Goal: Information Seeking & Learning: Learn about a topic

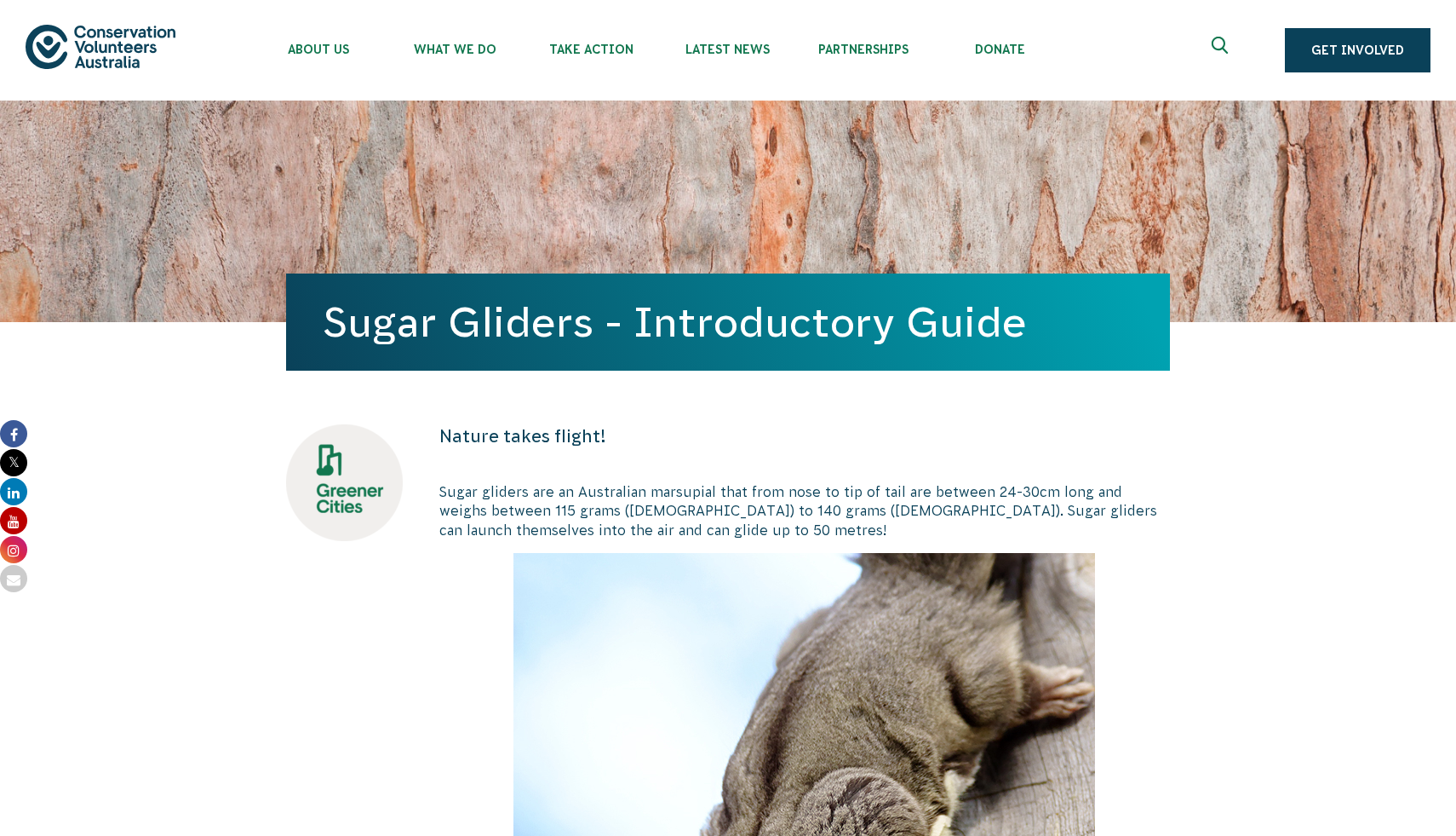
drag, startPoint x: 337, startPoint y: 327, endPoint x: 1026, endPoint y: 327, distance: 689.0
click at [1026, 327] on h1 "Sugar Gliders - Introductory Guide" at bounding box center [728, 322] width 809 height 46
copy h1 "Sugar Gliders - Introductory Guide"
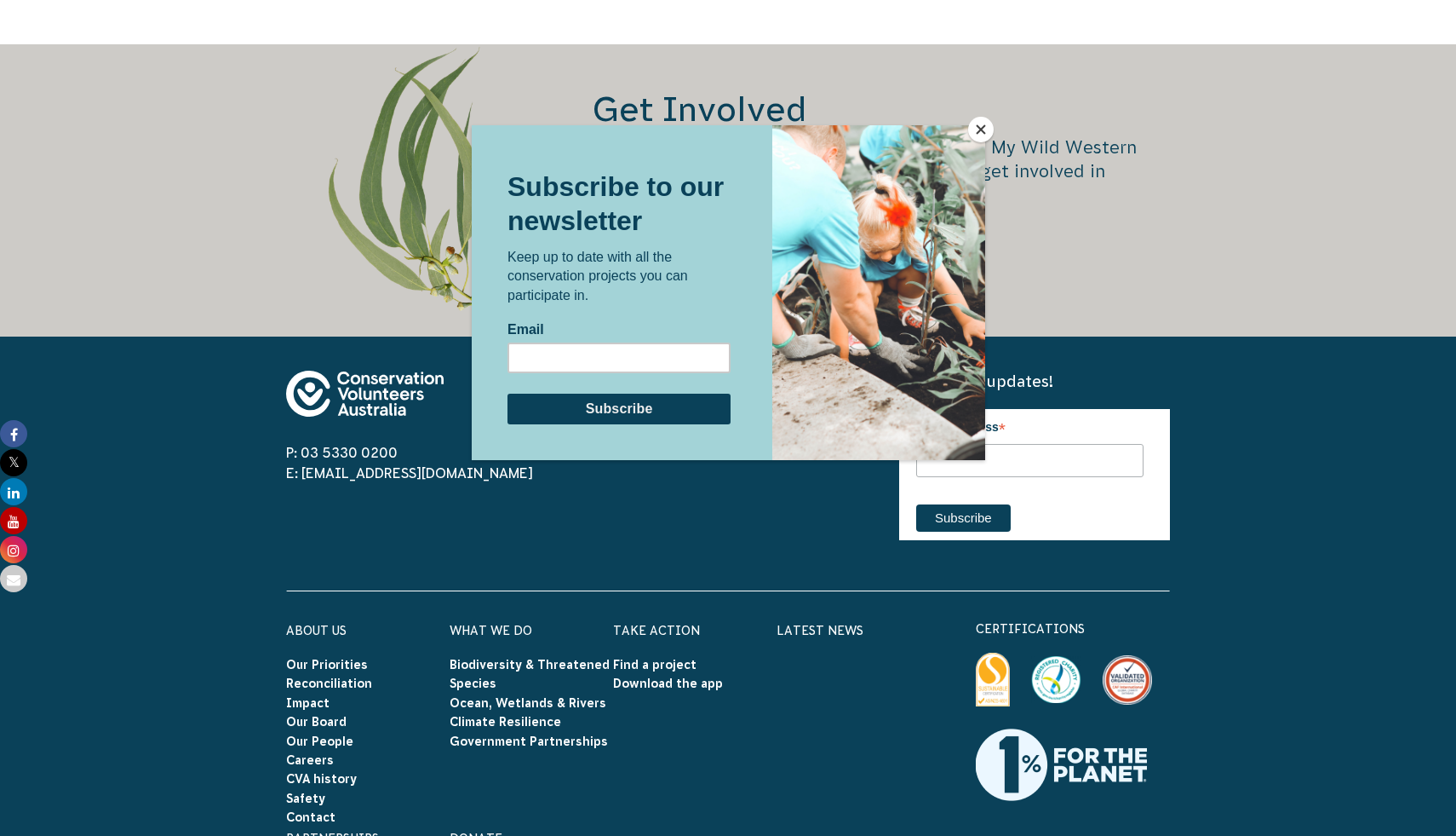
scroll to position [4594, 0]
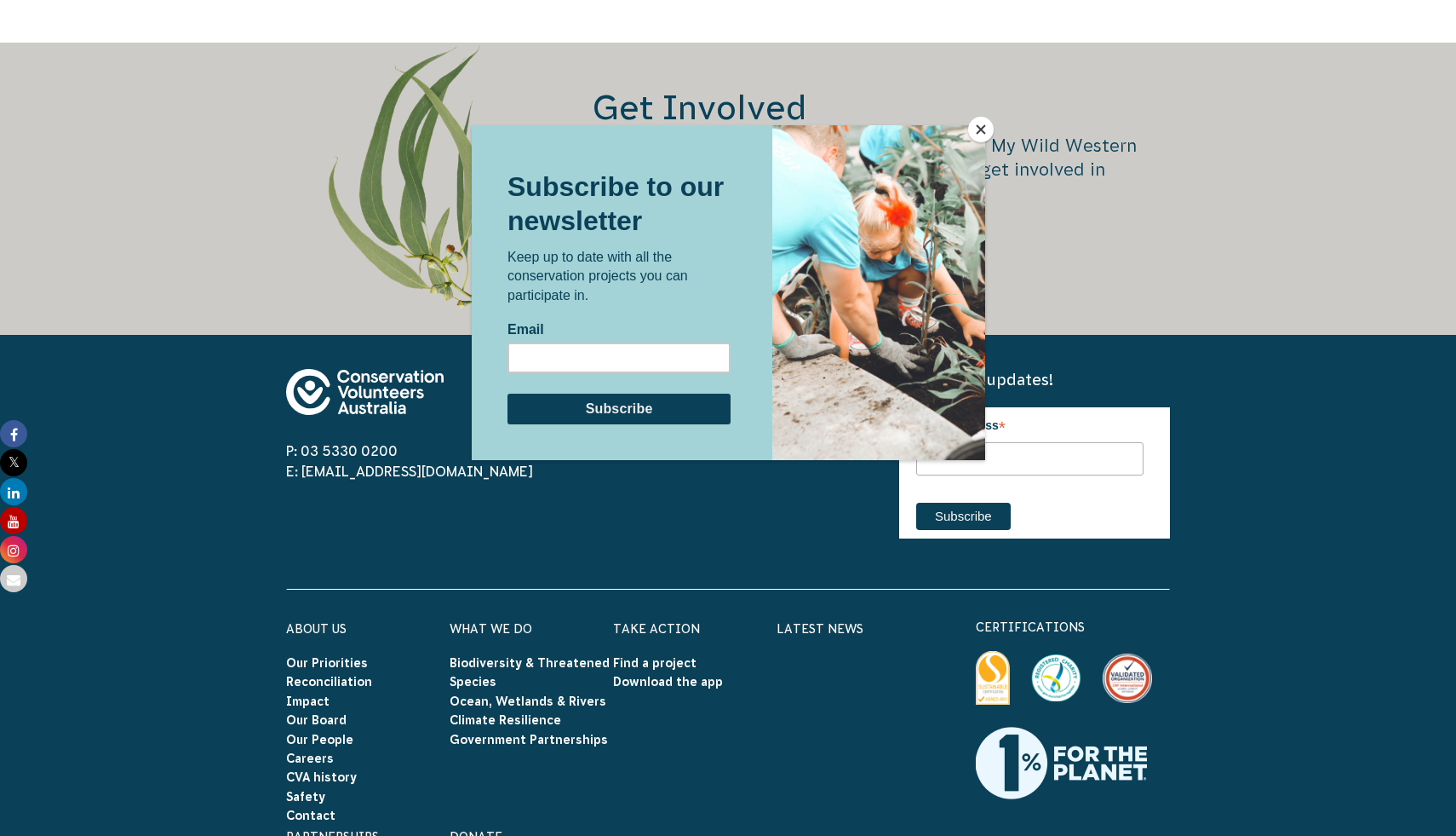
click at [978, 125] on button "Close" at bounding box center [980, 129] width 25 height 25
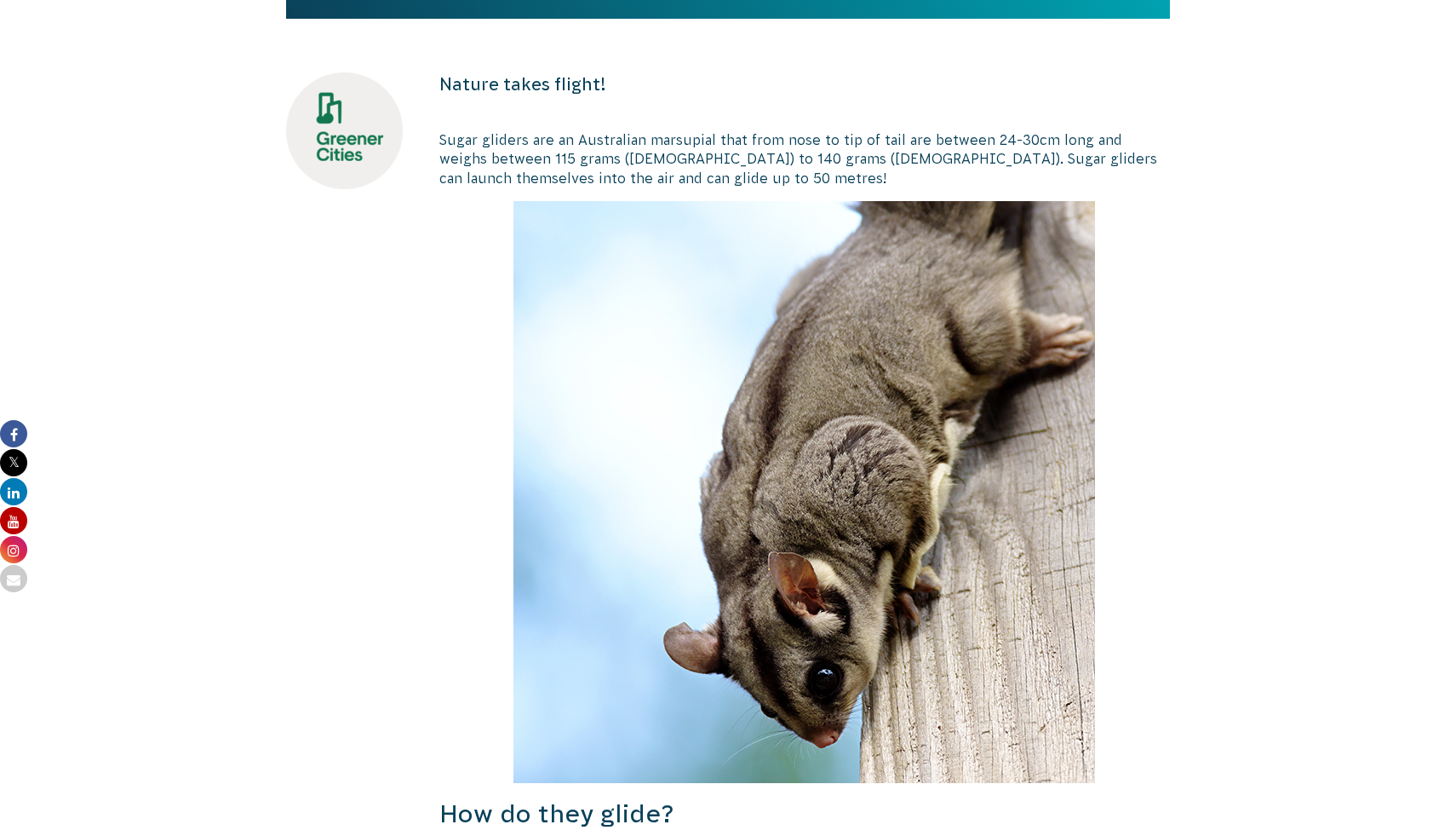
scroll to position [0, 0]
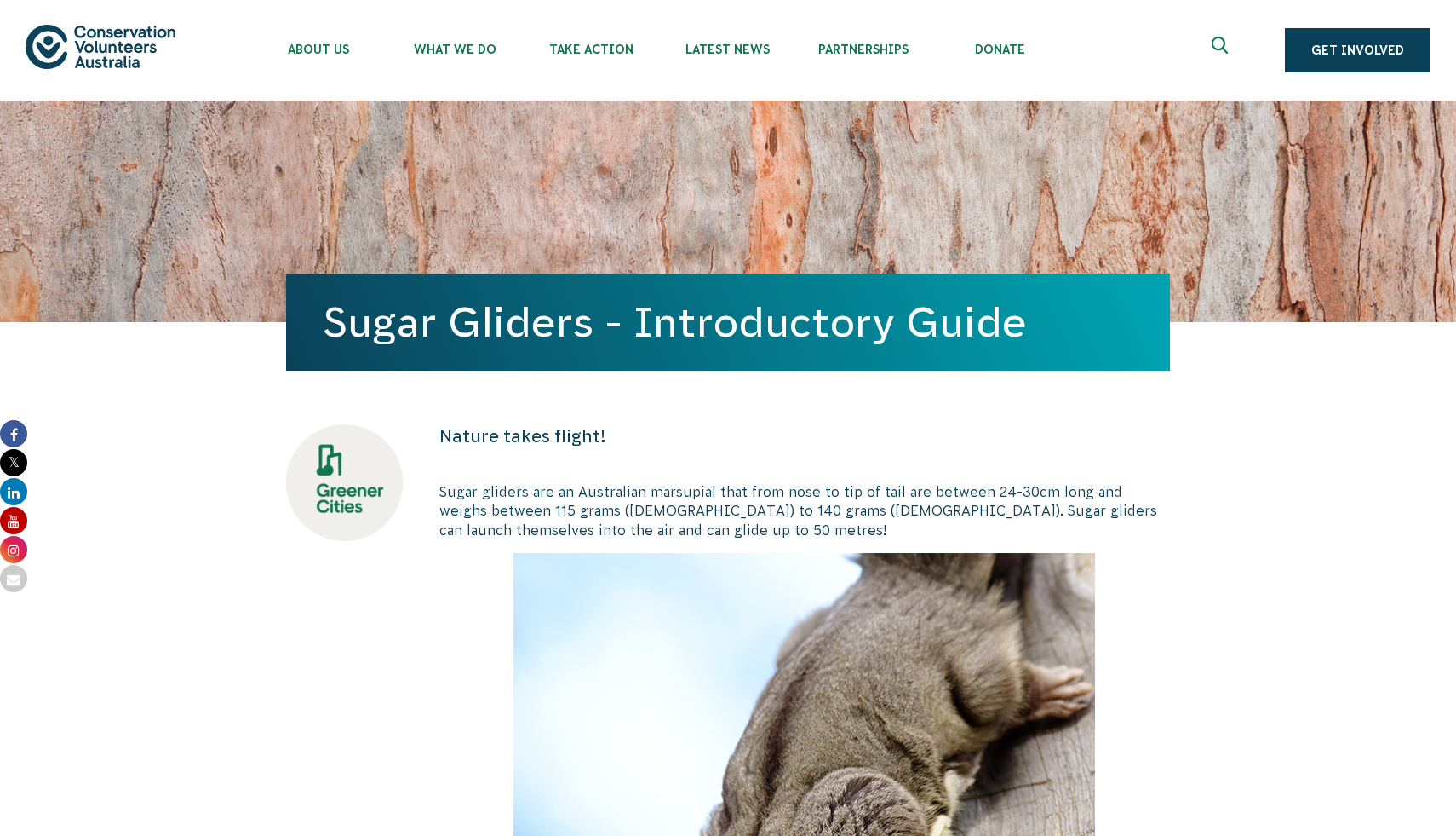
click at [674, 503] on p "Sugar gliders are an Australian marsupial that from nose to tip of tail are bet…" at bounding box center [804, 510] width 731 height 57
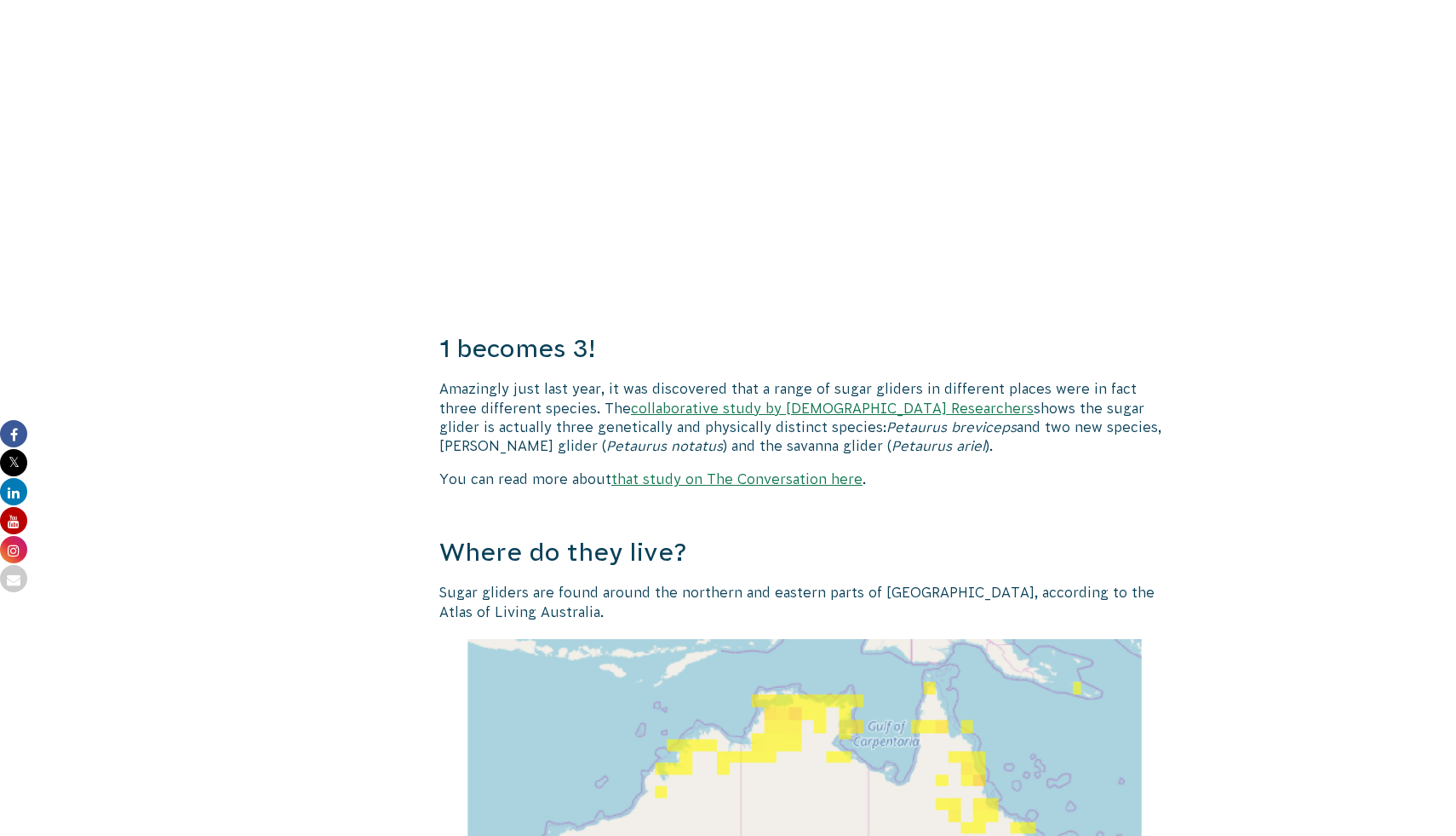
scroll to position [1431, 0]
click at [829, 408] on link "collaborative study by [DEMOGRAPHIC_DATA] Researchers" at bounding box center [832, 409] width 402 height 15
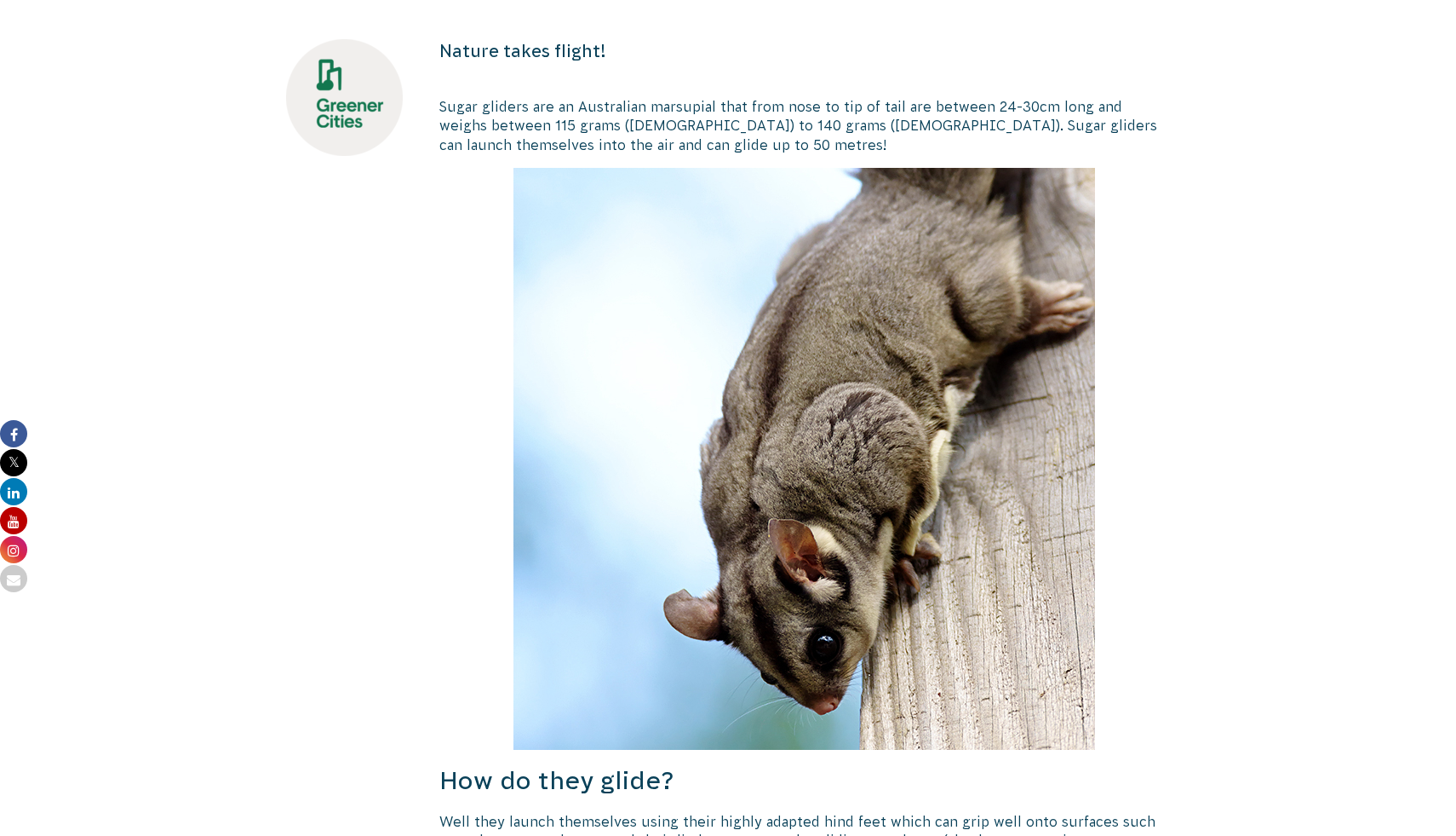
scroll to position [451, 0]
